Goal: Task Accomplishment & Management: Use online tool/utility

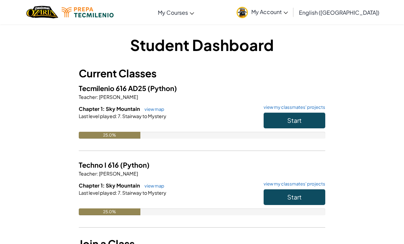
click at [285, 189] on button "Start" at bounding box center [294, 197] width 62 height 16
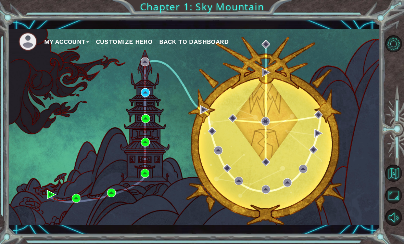
click at [140, 97] on div "My Account Customize Hero Back to Dashboard" at bounding box center [193, 127] width 371 height 196
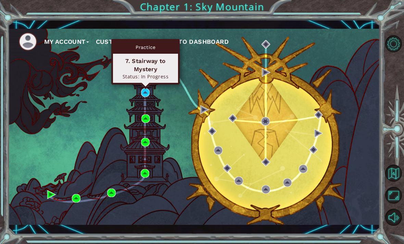
click at [157, 86] on div "My Account Customize Hero Back to Dashboard" at bounding box center [193, 127] width 371 height 196
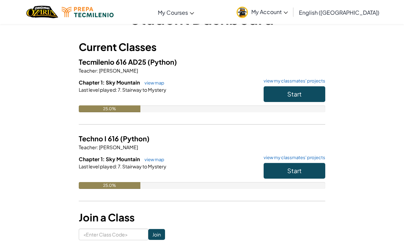
scroll to position [26, 0]
click at [275, 91] on button "Start" at bounding box center [294, 94] width 62 height 16
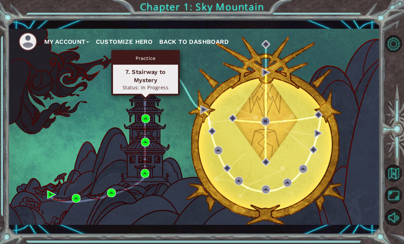
click at [148, 95] on div "Practice 7. Stairway to Mystery Status: In Progress" at bounding box center [145, 72] width 68 height 45
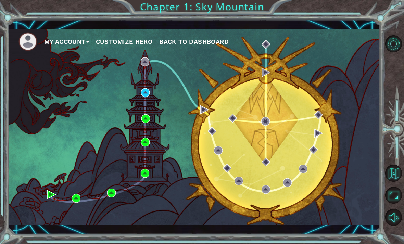
click at [151, 98] on div "My Account Customize Hero Back to Dashboard" at bounding box center [193, 127] width 371 height 196
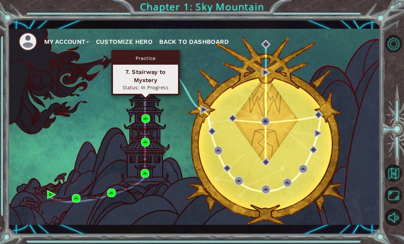
click at [149, 97] on img at bounding box center [145, 92] width 9 height 9
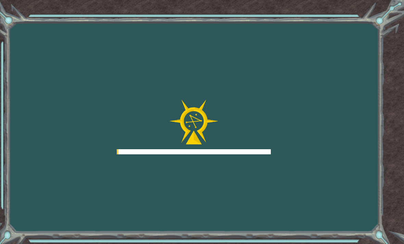
click at [149, 101] on div "Goals Error loading from server. Try refreshing the page. You'll need to join a…" at bounding box center [202, 122] width 404 height 244
